Goal: Check status: Check status

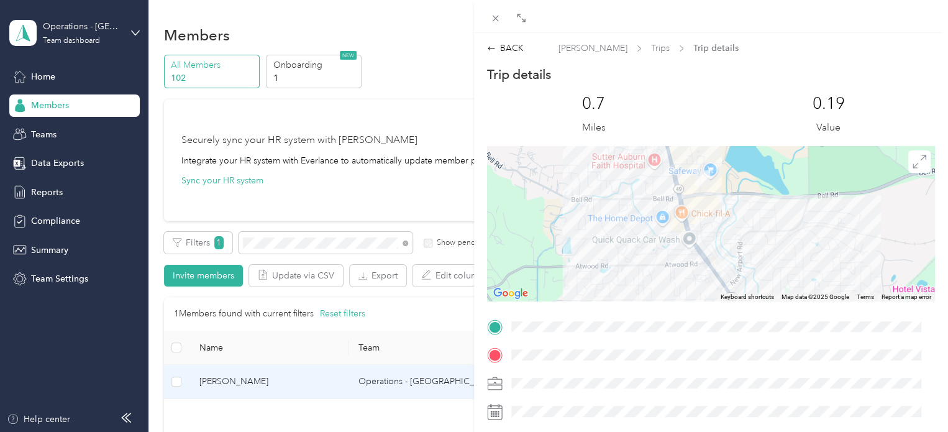
click at [275, 252] on div "BACK [PERSON_NAME] Trips Trip details Trip details This trip cannot be edited b…" at bounding box center [474, 216] width 948 height 432
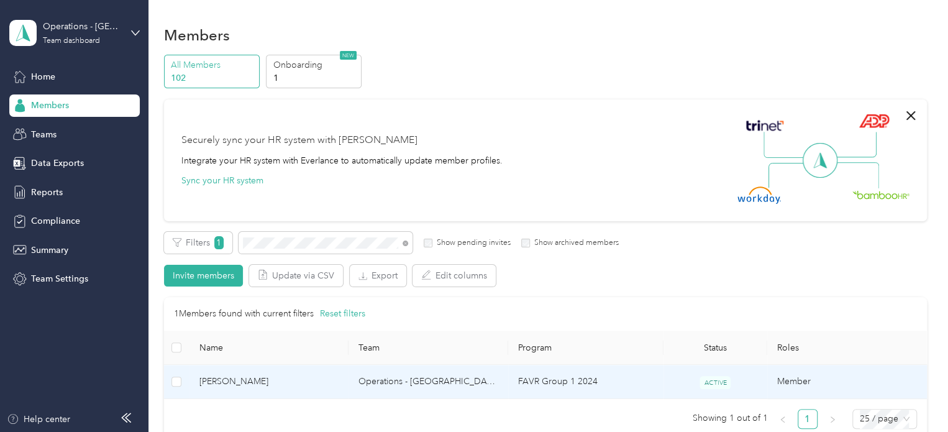
click at [219, 382] on span "[PERSON_NAME]" at bounding box center [269, 382] width 140 height 14
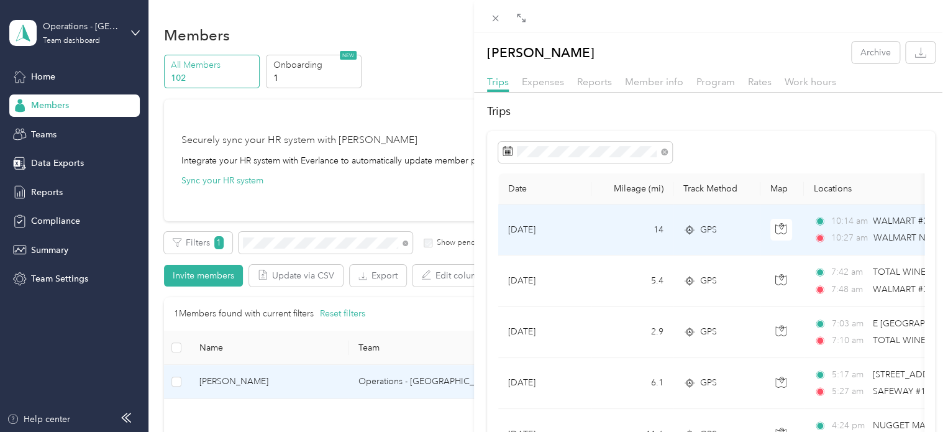
click at [886, 232] on span "WALMART NBRD#5979 ([STREET_ADDRESS])" at bounding box center [964, 237] width 181 height 11
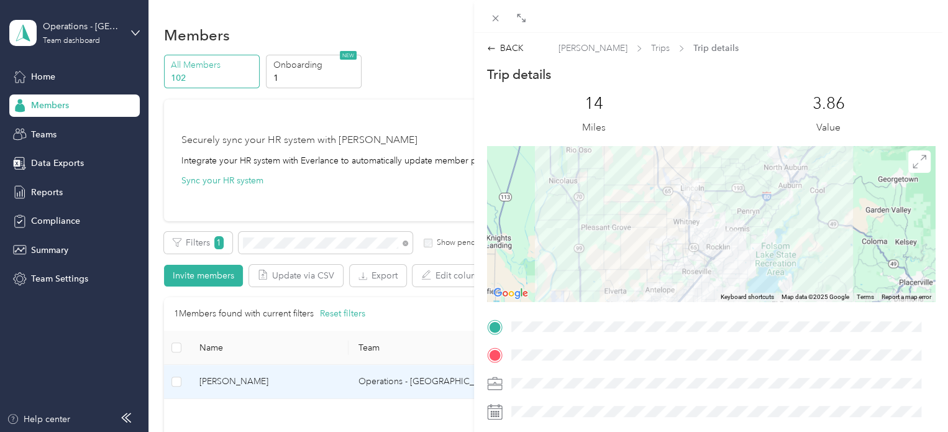
click at [265, 245] on div "BACK [PERSON_NAME] Trips Trip details Trip details This trip cannot be edited b…" at bounding box center [474, 216] width 948 height 432
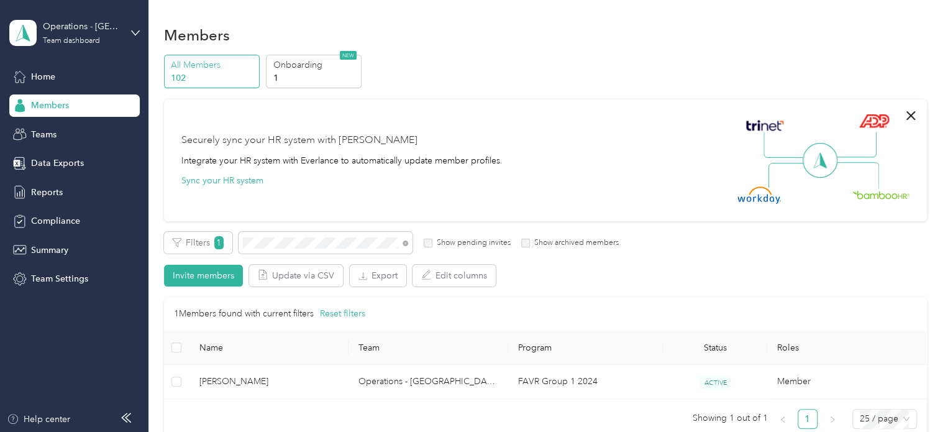
click at [265, 245] on div at bounding box center [474, 216] width 948 height 432
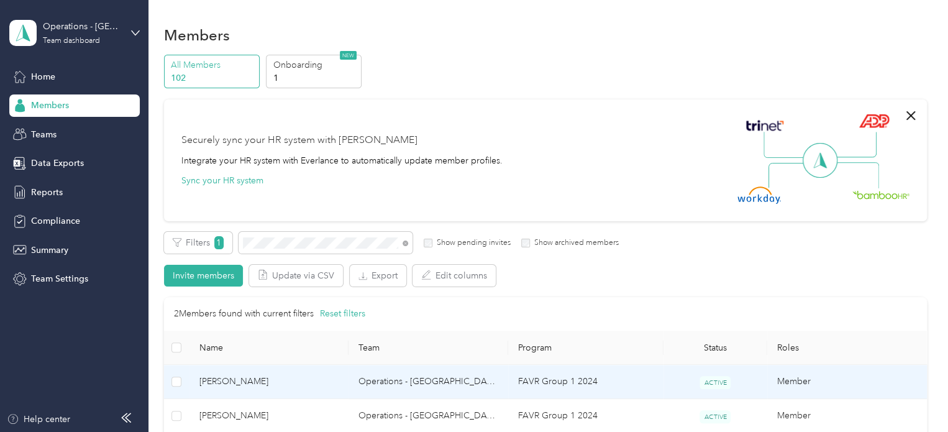
click at [222, 383] on span "[PERSON_NAME]" at bounding box center [269, 382] width 140 height 14
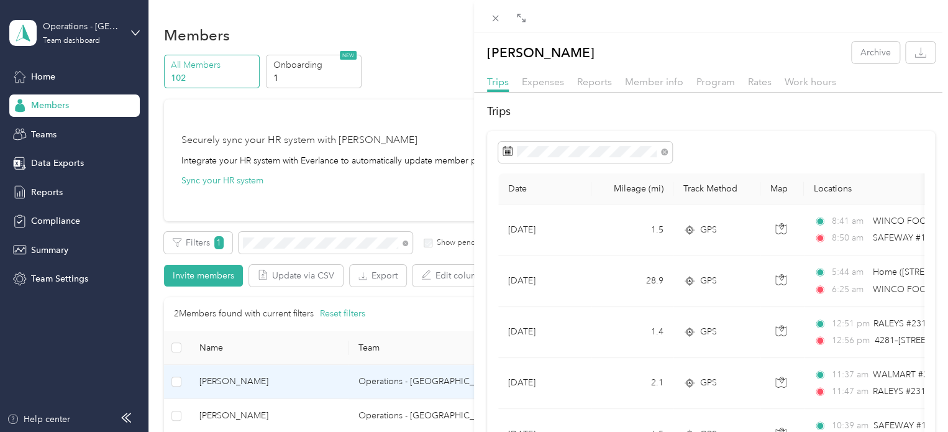
click at [281, 246] on div "[PERSON_NAME] Archive Trips Expenses Reports Member info Program Rates Work hou…" at bounding box center [474, 216] width 948 height 432
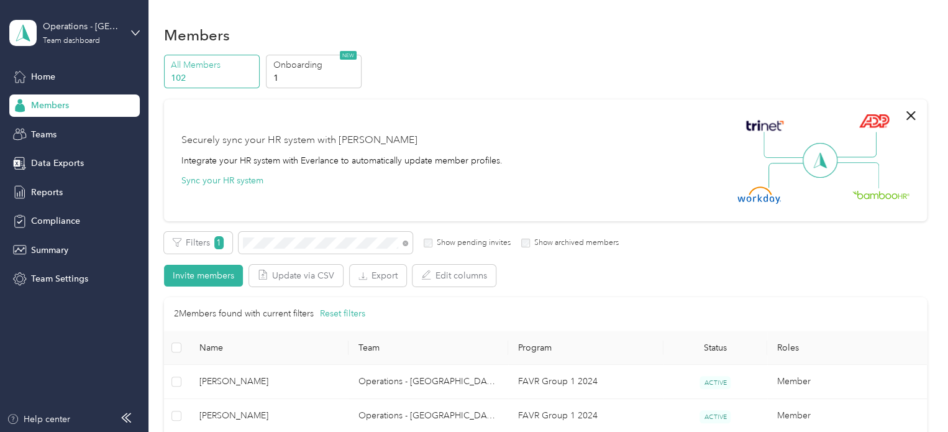
click at [281, 246] on div at bounding box center [474, 216] width 948 height 432
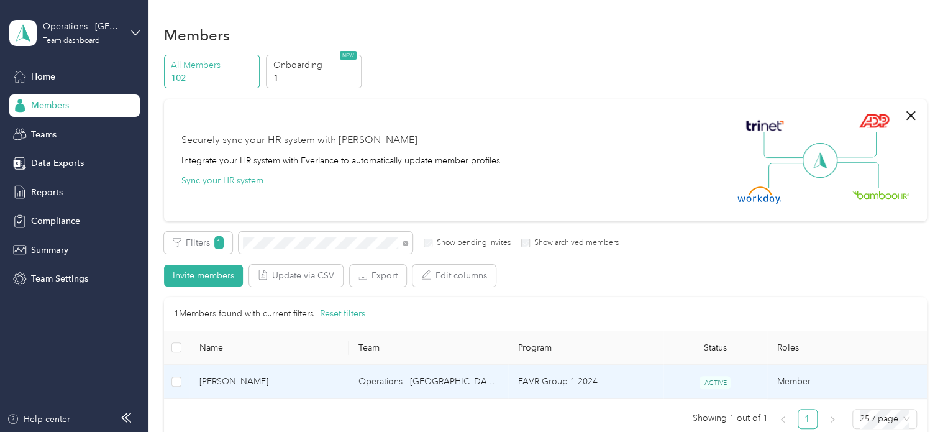
click at [227, 383] on span "[PERSON_NAME]" at bounding box center [269, 382] width 140 height 14
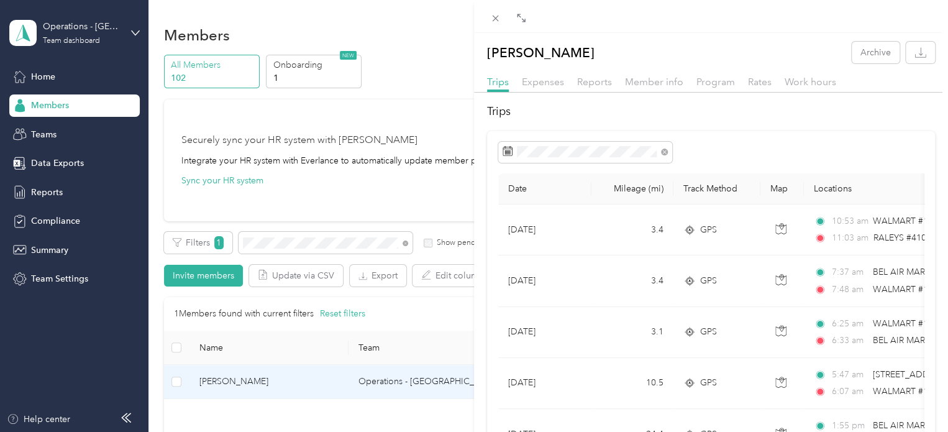
click at [299, 247] on div "[PERSON_NAME] Archive Trips Expenses Reports Member info Program Rates Work hou…" at bounding box center [474, 216] width 948 height 432
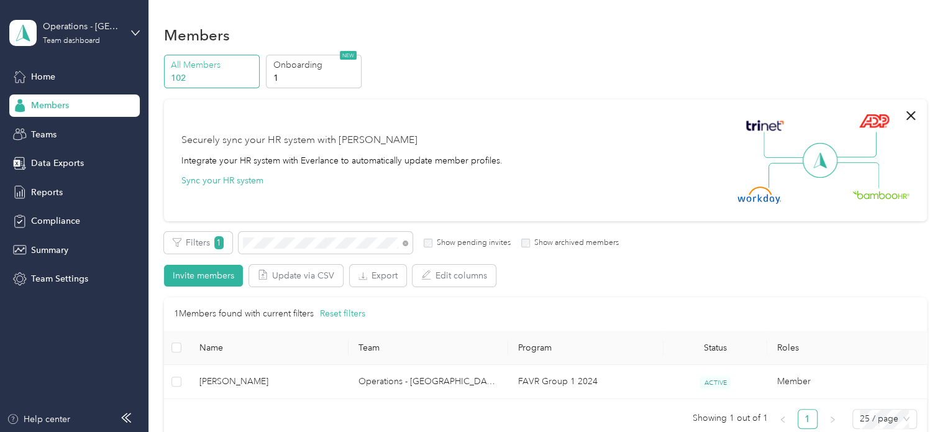
click at [299, 247] on div at bounding box center [474, 216] width 948 height 432
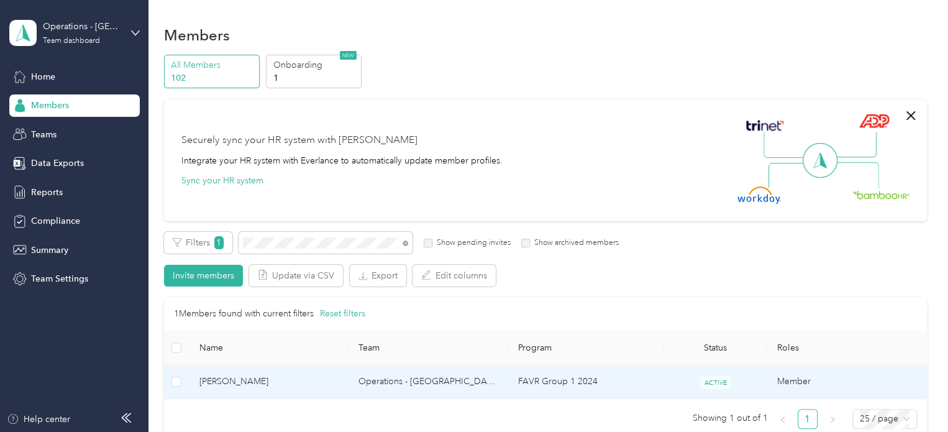
click at [236, 377] on span "[PERSON_NAME]" at bounding box center [269, 382] width 140 height 14
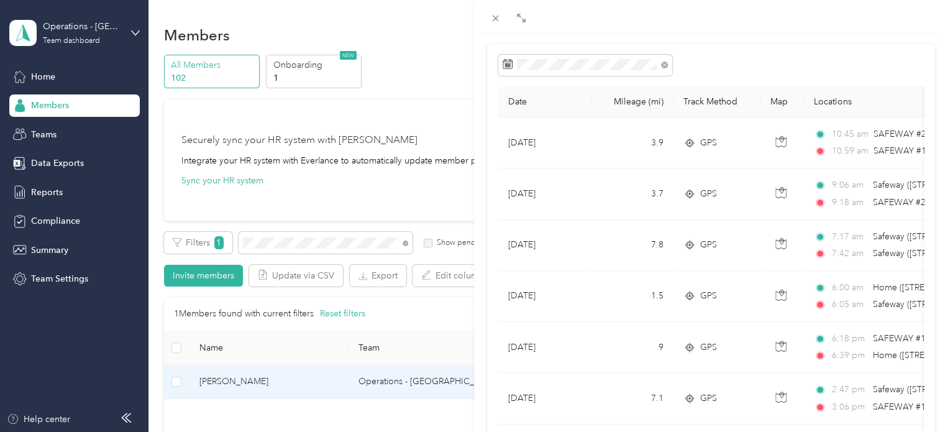
scroll to position [85, 0]
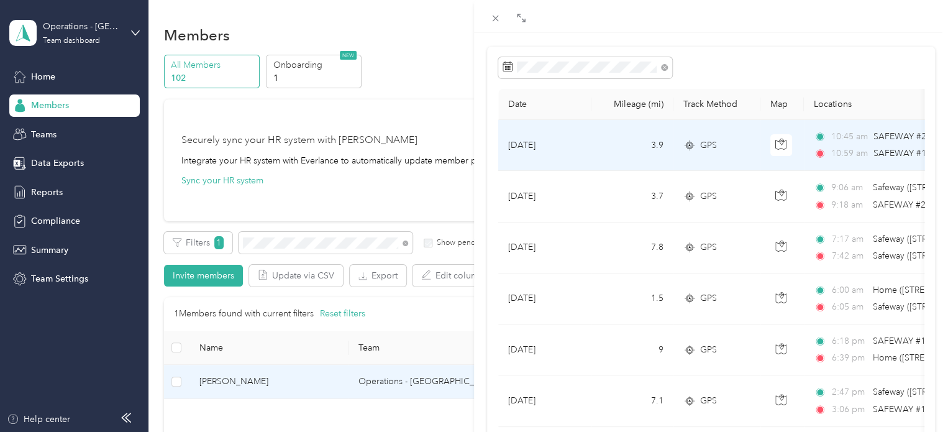
click at [889, 151] on span "SAFEWAY #1866 ([STREET_ADDRESS])" at bounding box center [951, 153] width 154 height 11
